Goal: Information Seeking & Learning: Learn about a topic

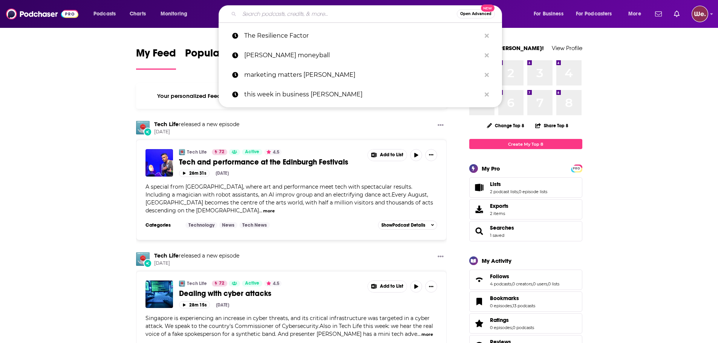
click at [303, 16] on input "Search podcasts, credits, & more..." at bounding box center [347, 14] width 217 height 12
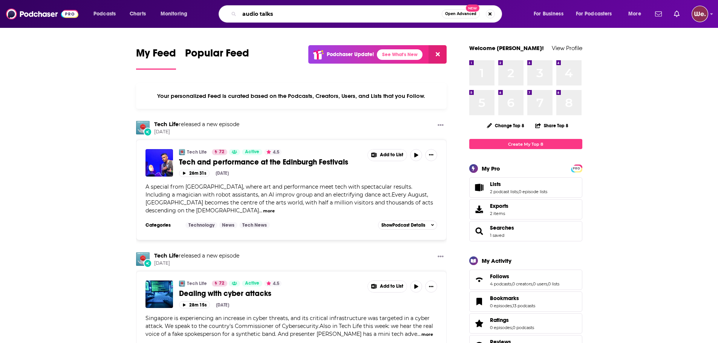
type input "audio talks"
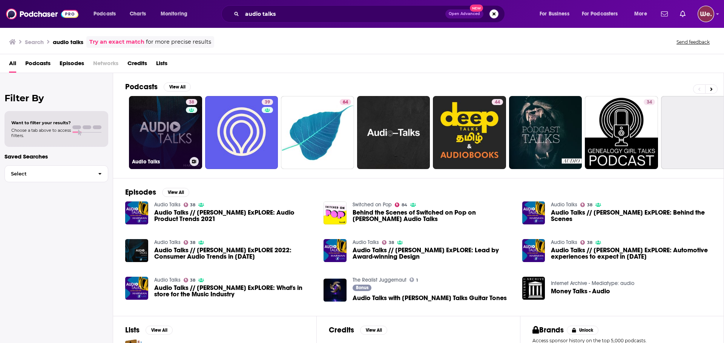
click at [170, 135] on link "38 Audio Talks" at bounding box center [165, 132] width 73 height 73
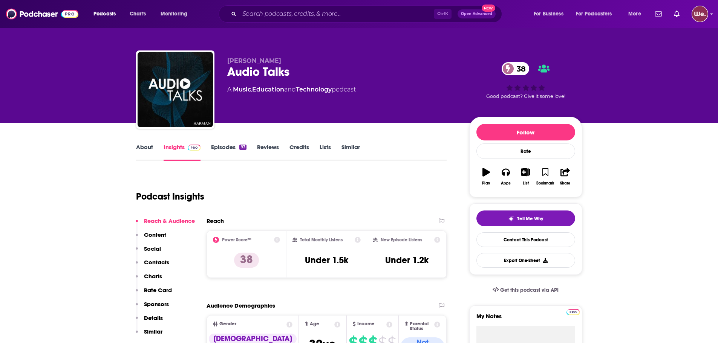
scroll to position [38, 0]
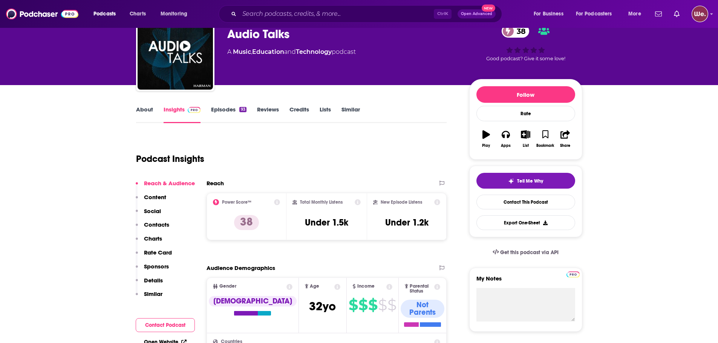
click at [358, 203] on icon at bounding box center [358, 202] width 6 height 6
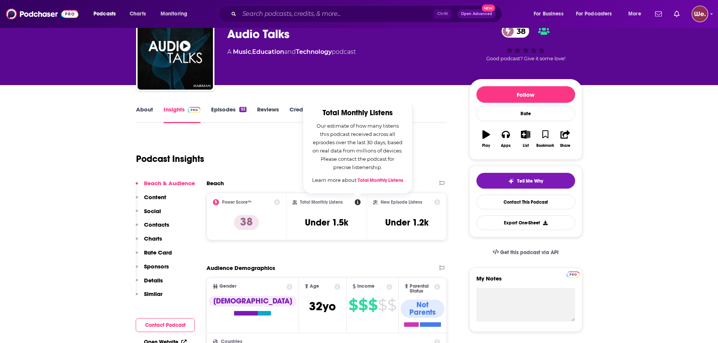
click at [259, 151] on div "Podcast Insights" at bounding box center [288, 154] width 305 height 38
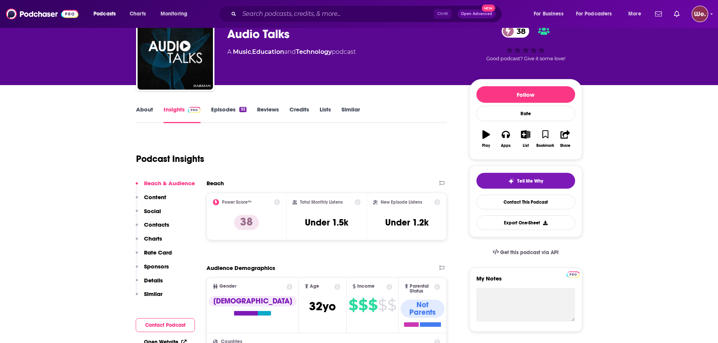
scroll to position [0, 0]
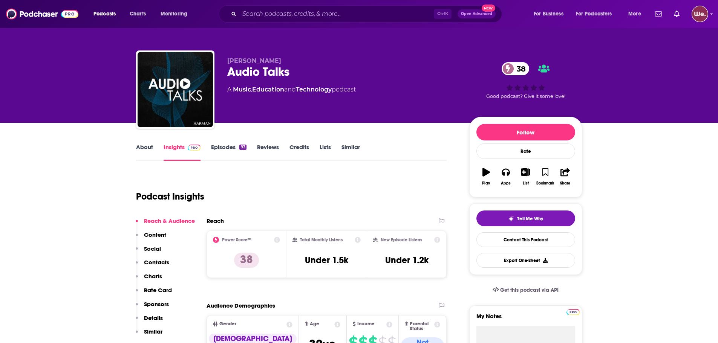
click at [277, 241] on icon at bounding box center [277, 240] width 6 height 6
click at [376, 184] on div "Podcast Insights" at bounding box center [288, 192] width 305 height 38
